Goal: Obtain resource: Download file/media

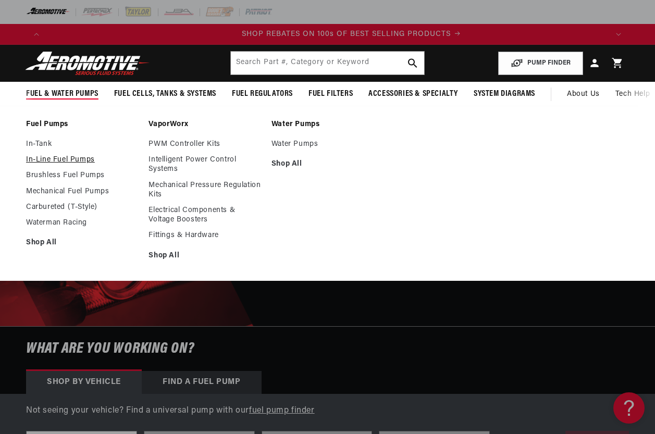
scroll to position [0, 1123]
click at [51, 173] on link "Brushless Fuel Pumps" at bounding box center [82, 175] width 112 height 9
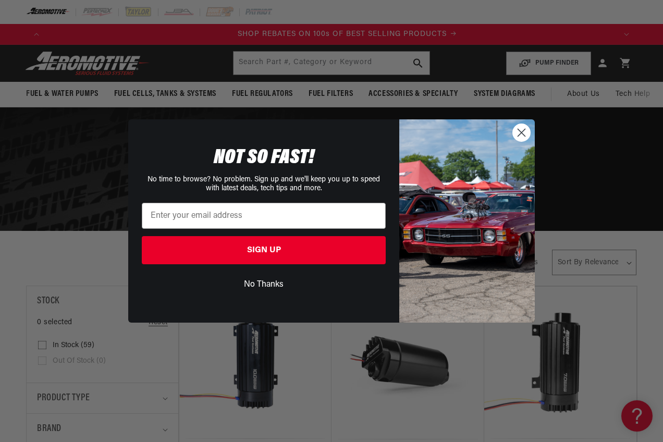
scroll to position [0, 1139]
click at [524, 126] on circle "Close dialog" at bounding box center [521, 132] width 17 height 17
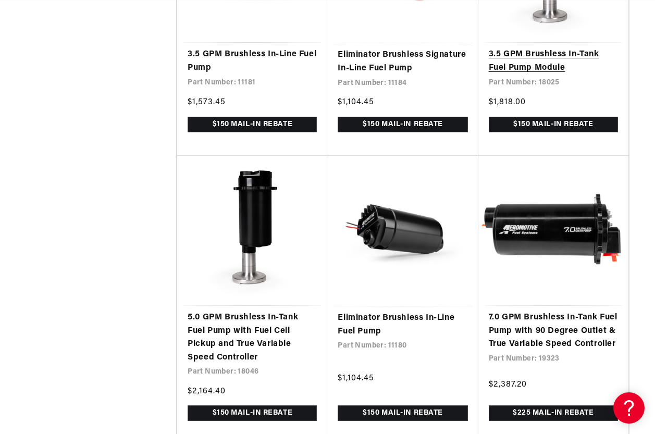
scroll to position [0, 1685]
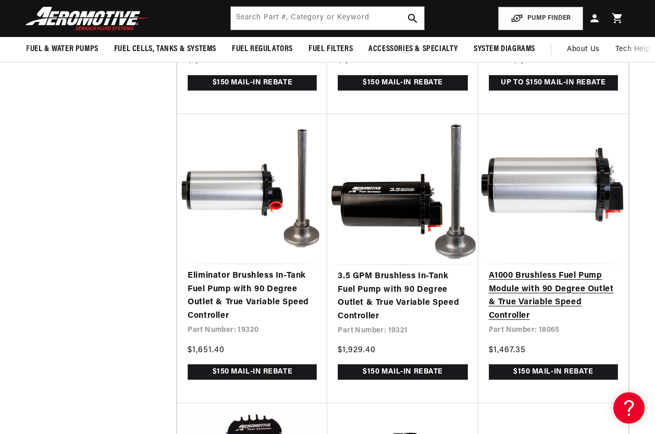
scroll to position [0, 562]
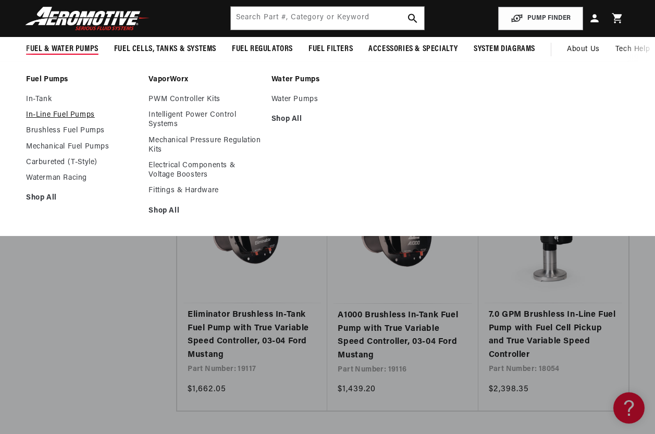
click at [53, 115] on link "In-Line Fuel Pumps" at bounding box center [82, 115] width 112 height 9
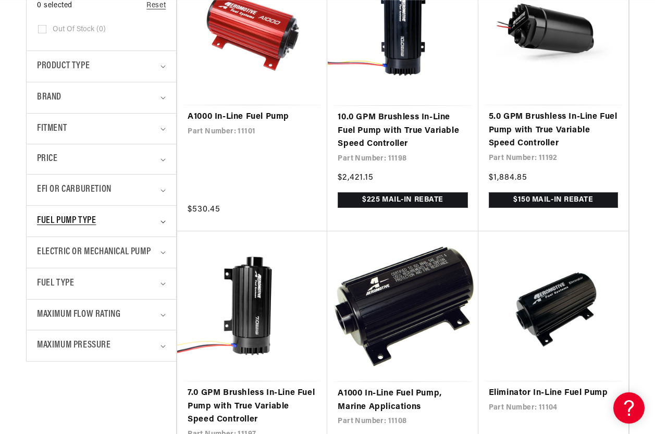
click at [75, 217] on span "Fuel Pump Type" at bounding box center [66, 221] width 59 height 15
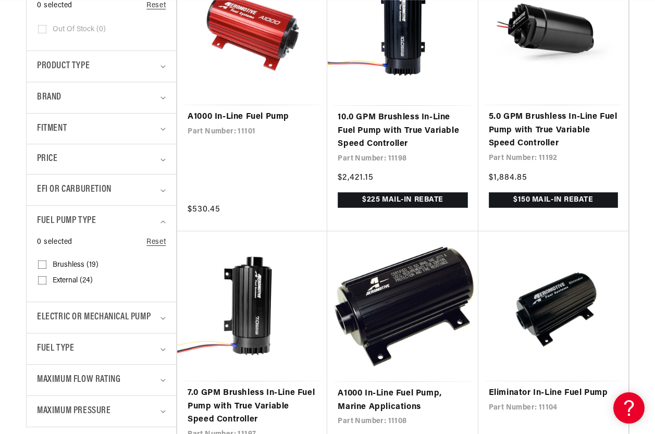
scroll to position [0, 562]
click at [41, 263] on input "Brushless (19) Brushless (19 products)" at bounding box center [42, 267] width 8 height 8
checkbox input "true"
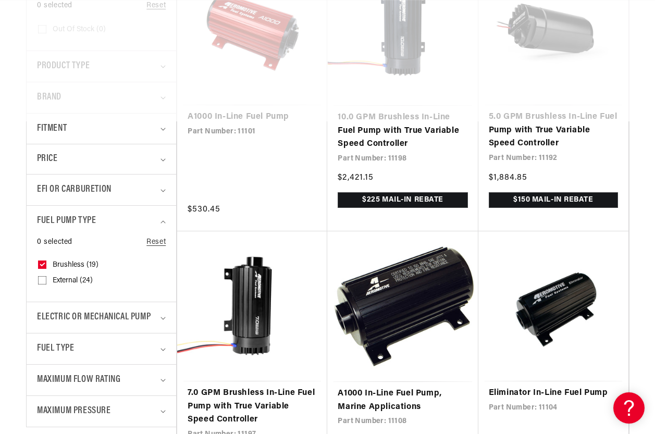
click at [41, 283] on input "External (24) External (24 products)" at bounding box center [42, 282] width 8 height 8
checkbox input "true"
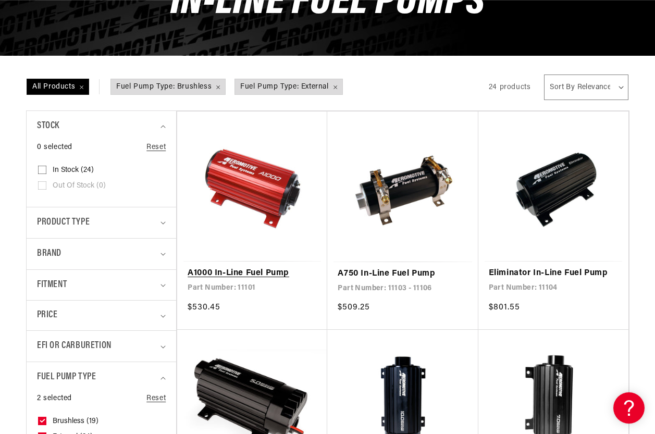
scroll to position [0, 1685]
click at [262, 267] on link "A1000 In-Line Fuel Pump" at bounding box center [252, 274] width 129 height 14
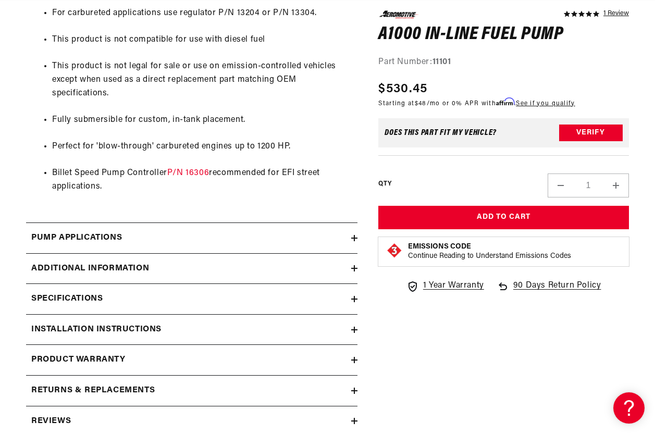
scroll to position [0, 1685]
click at [112, 334] on h2 "Installation Instructions" at bounding box center [96, 330] width 130 height 14
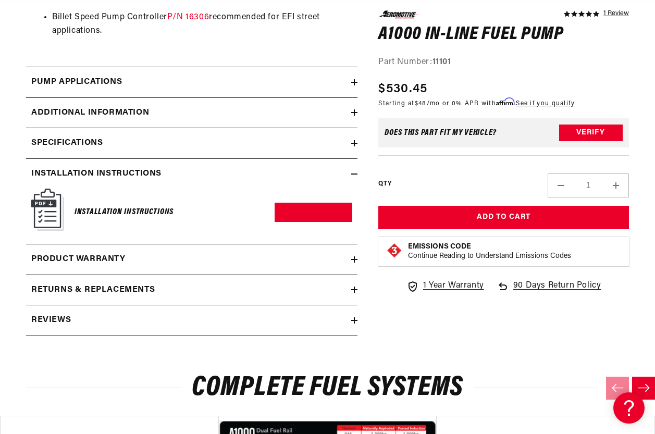
scroll to position [991, 0]
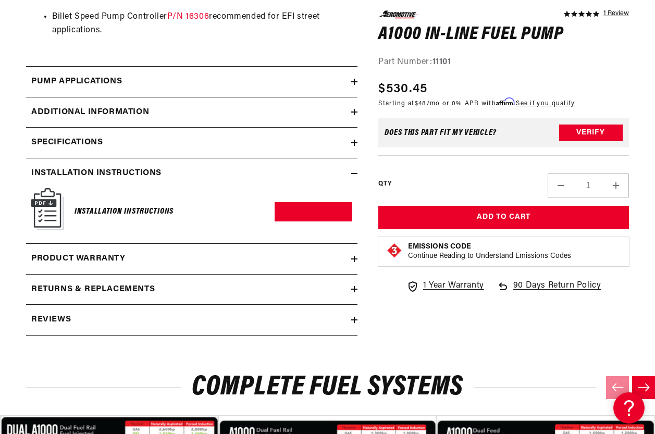
click at [56, 211] on img at bounding box center [47, 209] width 33 height 42
click at [299, 213] on link "Download PDF" at bounding box center [314, 211] width 78 height 19
click at [60, 323] on h2 "Reviews" at bounding box center [51, 320] width 40 height 14
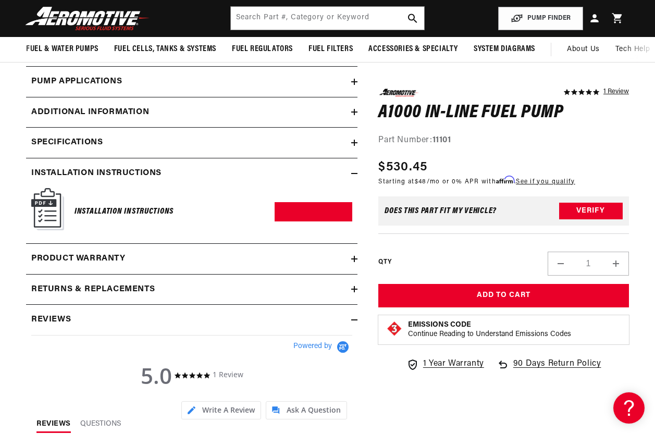
scroll to position [0, 1685]
